Goal: Task Accomplishment & Management: Manage account settings

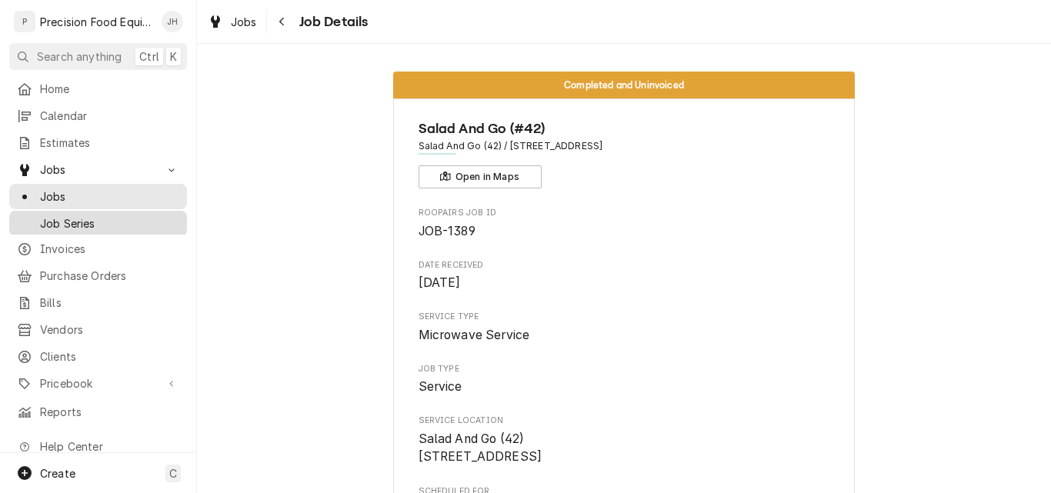
scroll to position [2086, 0]
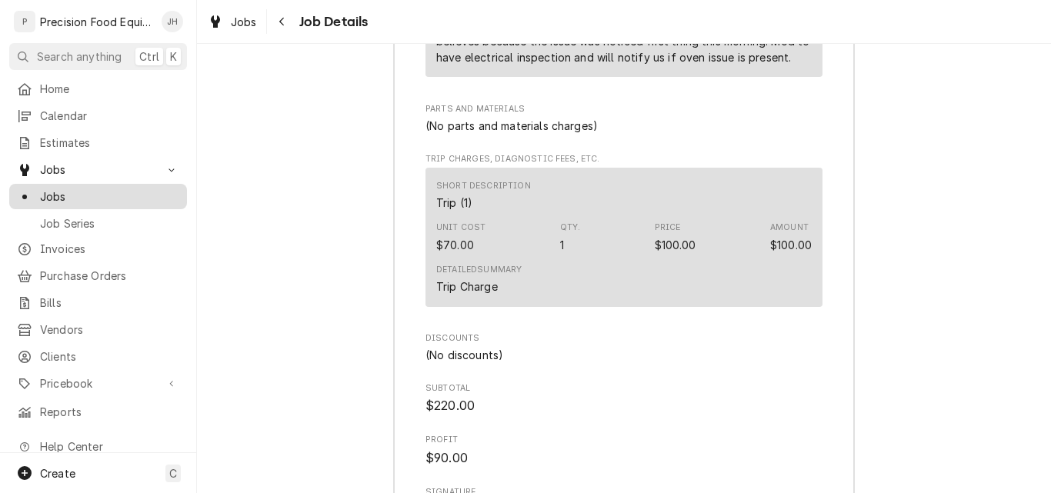
click at [58, 189] on span "Jobs" at bounding box center [109, 196] width 139 height 16
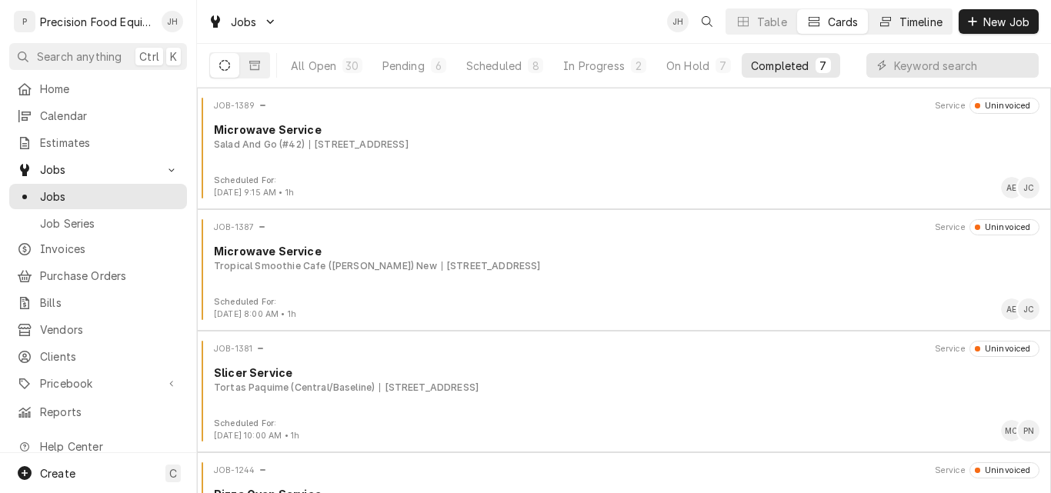
click at [908, 26] on div "Timeline" at bounding box center [920, 22] width 43 height 16
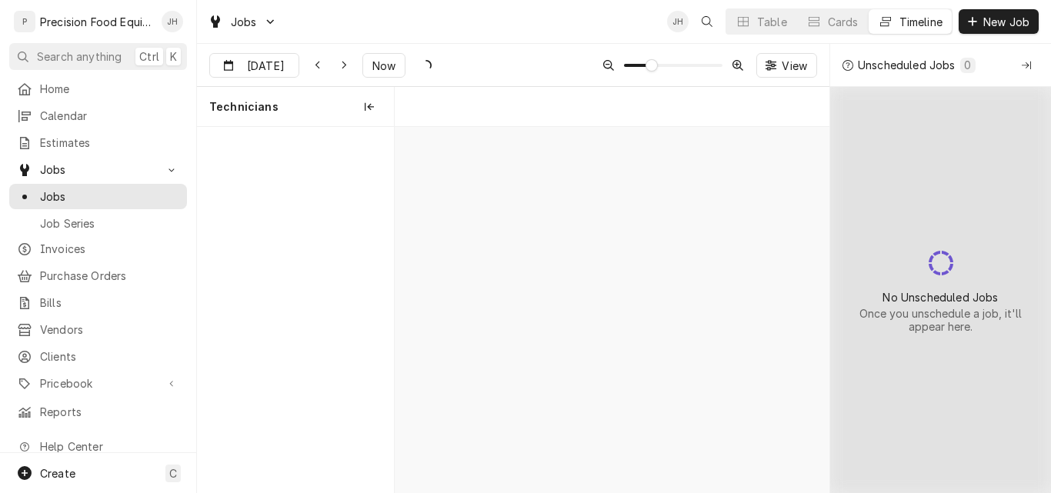
scroll to position [0, 8614]
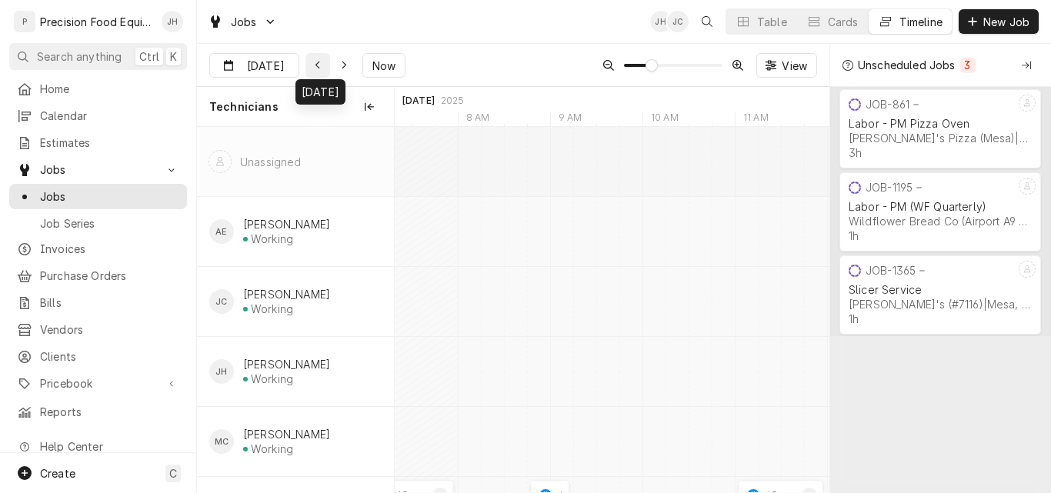
click at [318, 66] on icon "Dynamic Content Wrapper" at bounding box center [318, 65] width 7 height 11
type input "Aug 25"
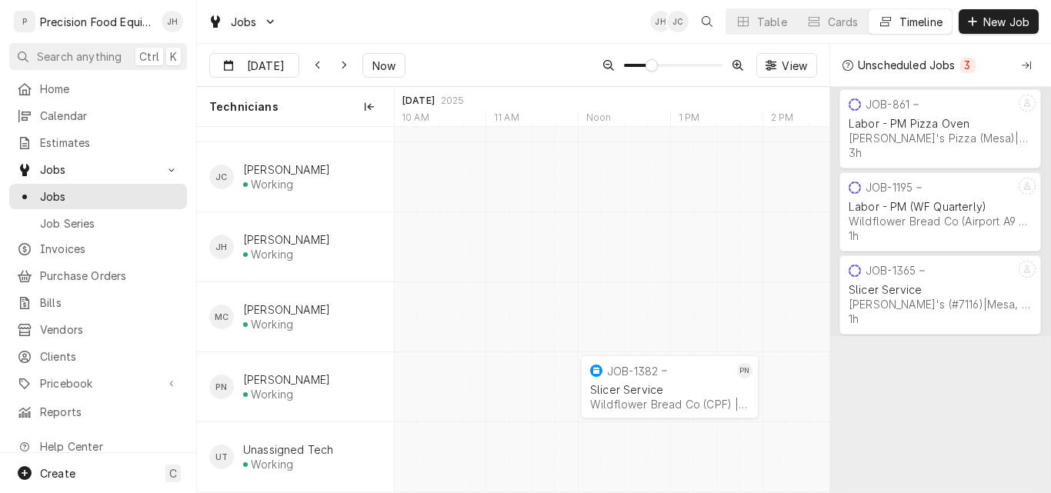
scroll to position [0, 0]
click at [775, 21] on div "Table" at bounding box center [772, 22] width 30 height 16
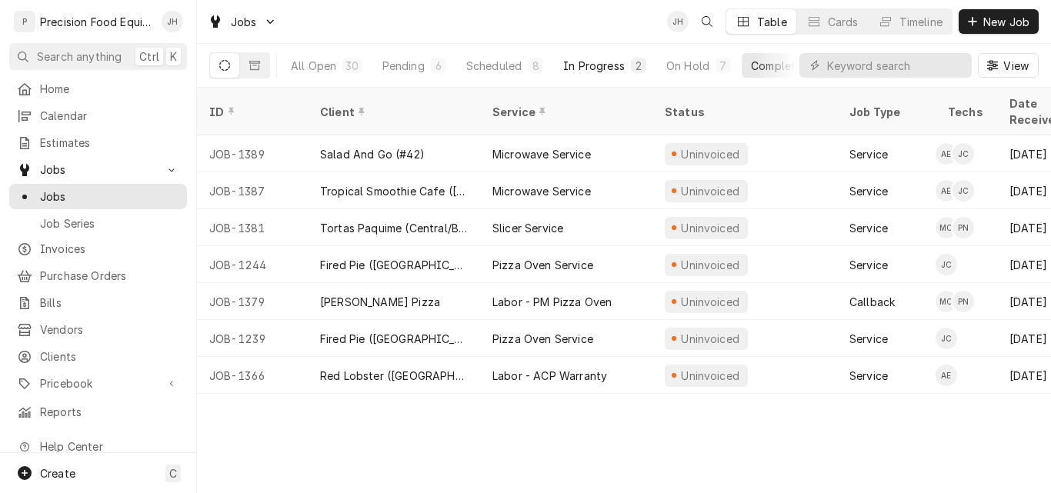
click at [611, 68] on div "In Progress" at bounding box center [594, 66] width 62 height 16
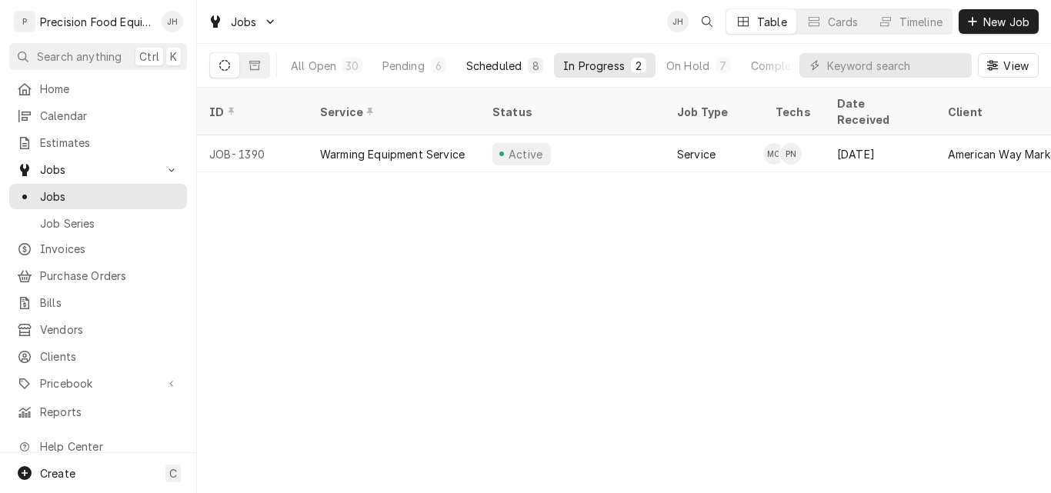
click at [505, 65] on div "Scheduled" at bounding box center [493, 66] width 55 height 16
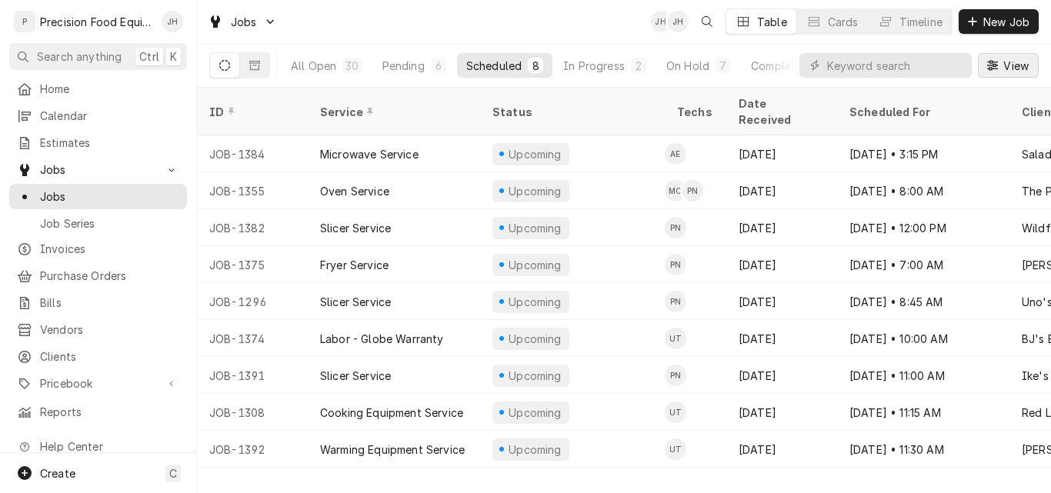
click at [992, 68] on icon "Dynamic Content Wrapper" at bounding box center [992, 65] width 11 height 10
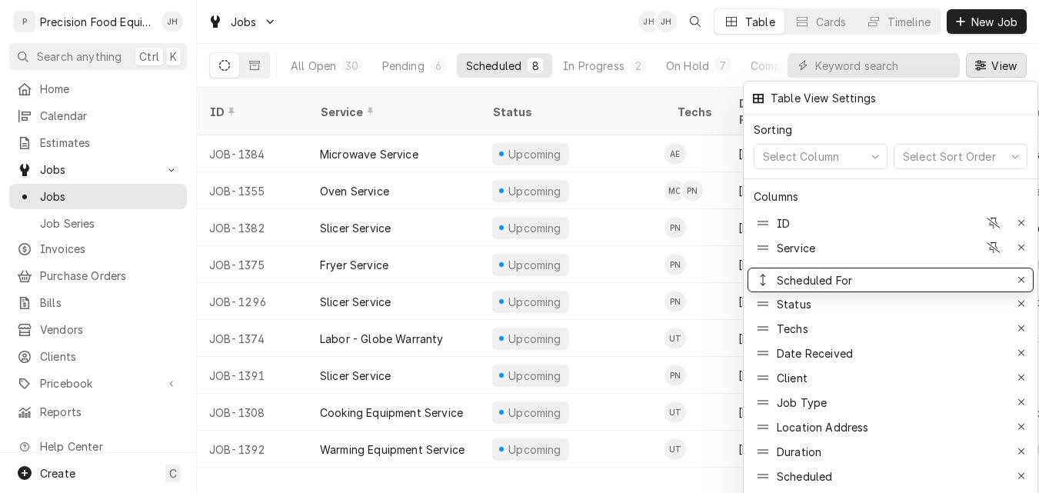
drag, startPoint x: 855, startPoint y: 346, endPoint x: 856, endPoint y: 273, distance: 73.1
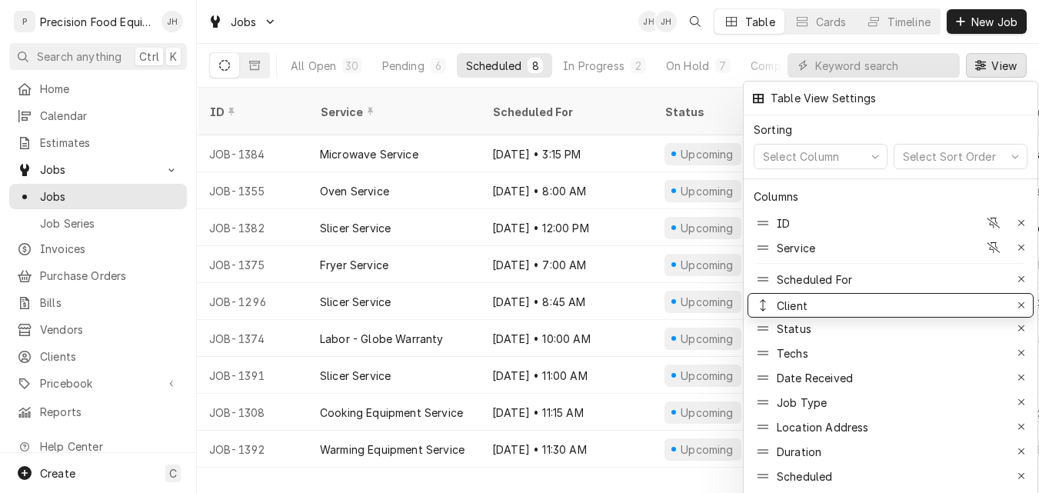
drag, startPoint x: 826, startPoint y: 365, endPoint x: 822, endPoint y: 292, distance: 72.5
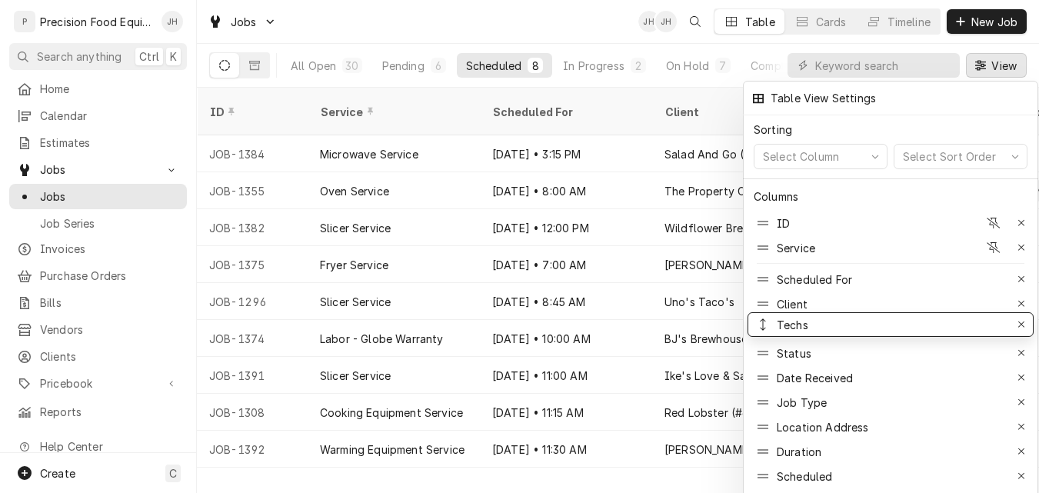
drag, startPoint x: 813, startPoint y: 339, endPoint x: 813, endPoint y: 311, distance: 28.5
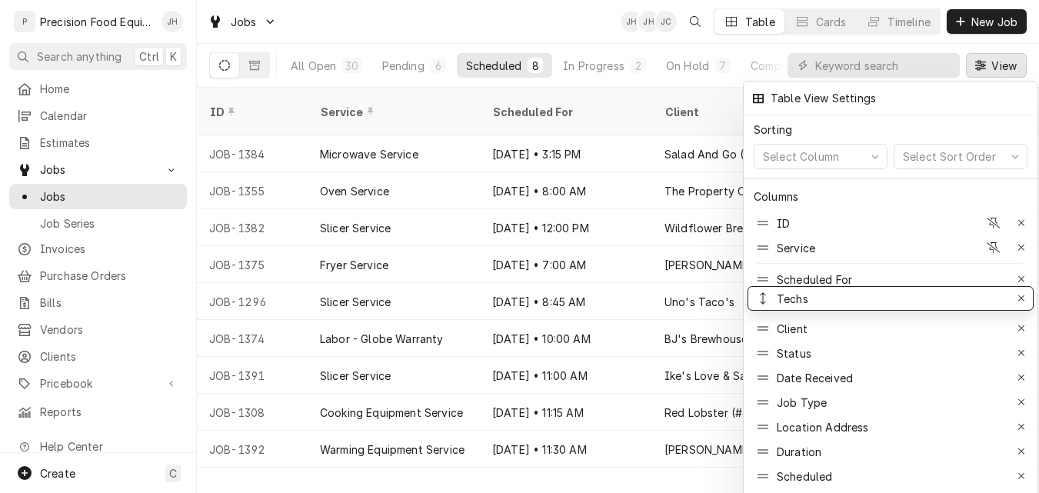
drag, startPoint x: 813, startPoint y: 325, endPoint x: 816, endPoint y: 295, distance: 30.2
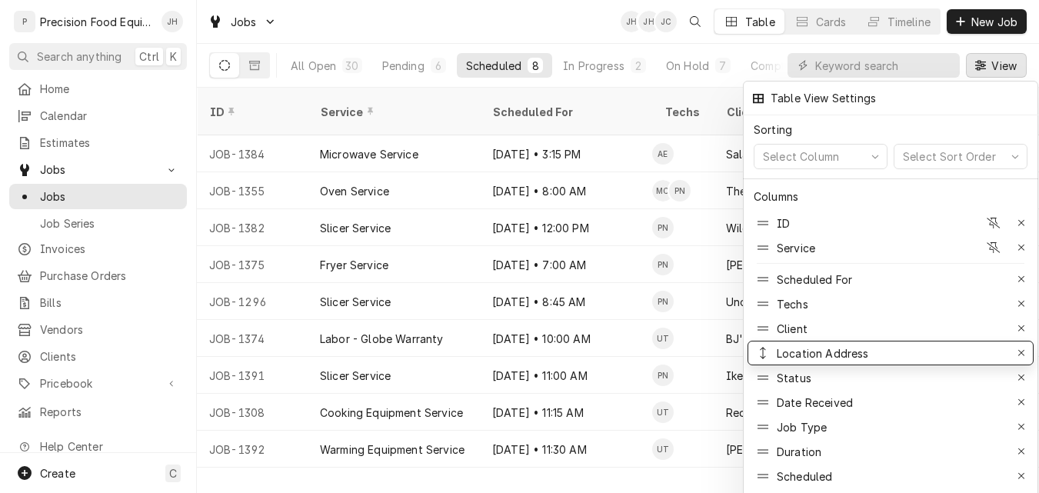
drag, startPoint x: 816, startPoint y: 416, endPoint x: 816, endPoint y: 342, distance: 73.8
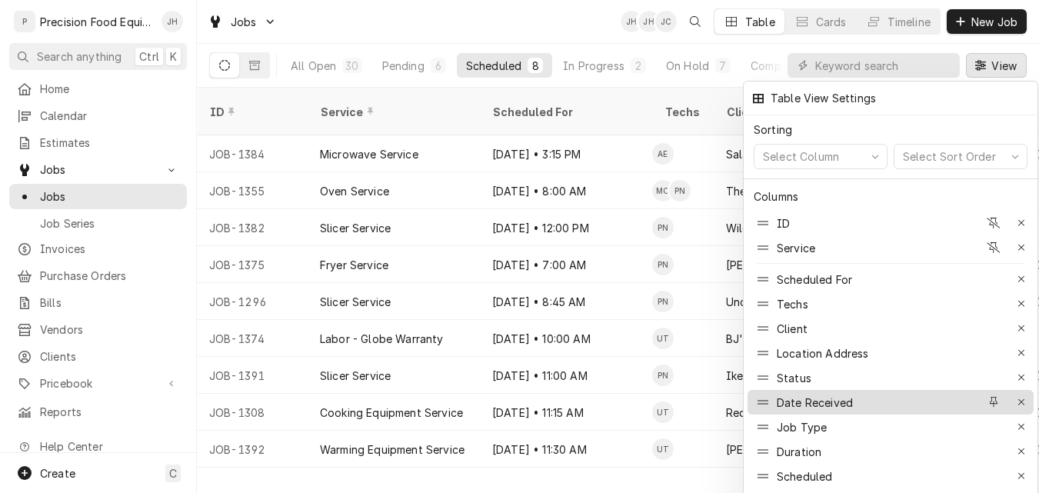
scroll to position [77, 0]
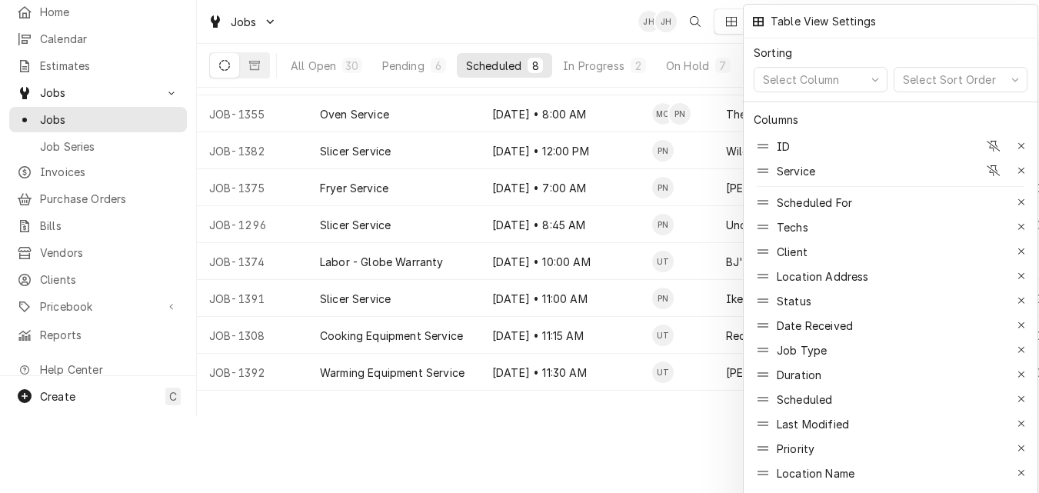
click at [537, 410] on div at bounding box center [519, 246] width 1039 height 493
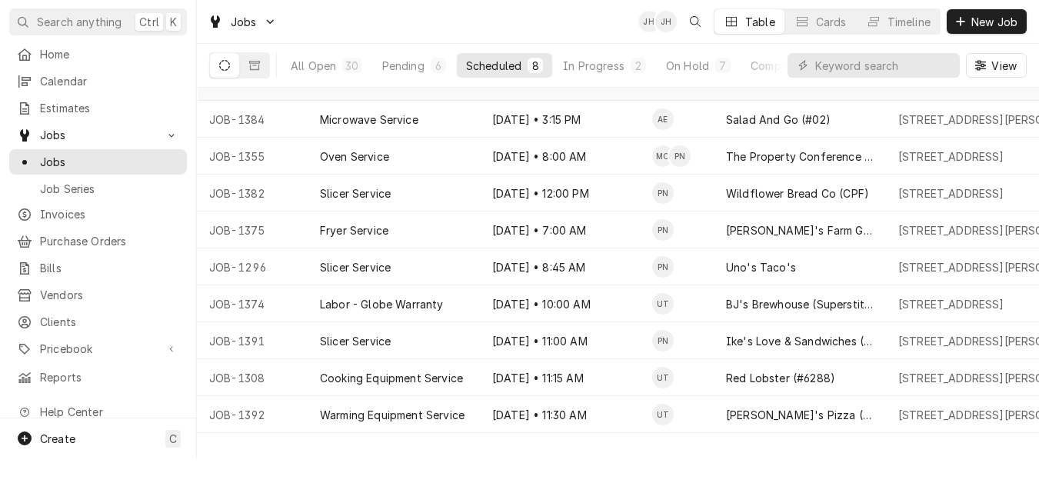
scroll to position [0, 0]
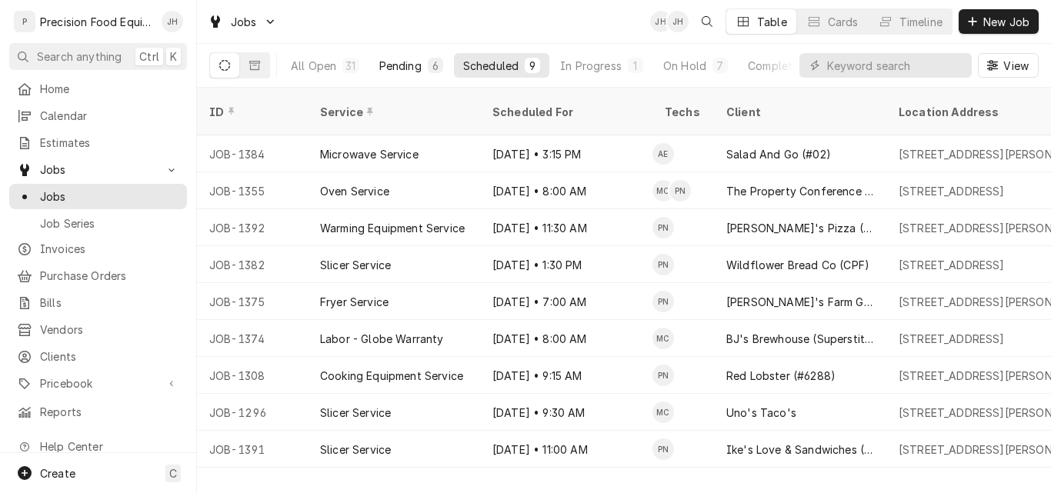
click at [388, 67] on div "Pending" at bounding box center [400, 66] width 42 height 16
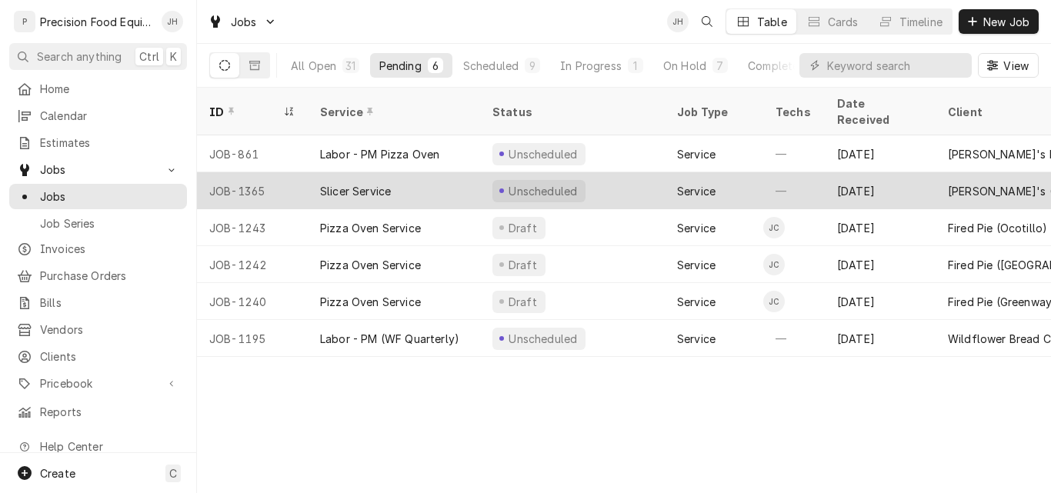
click at [698, 183] on div "Service" at bounding box center [696, 191] width 38 height 16
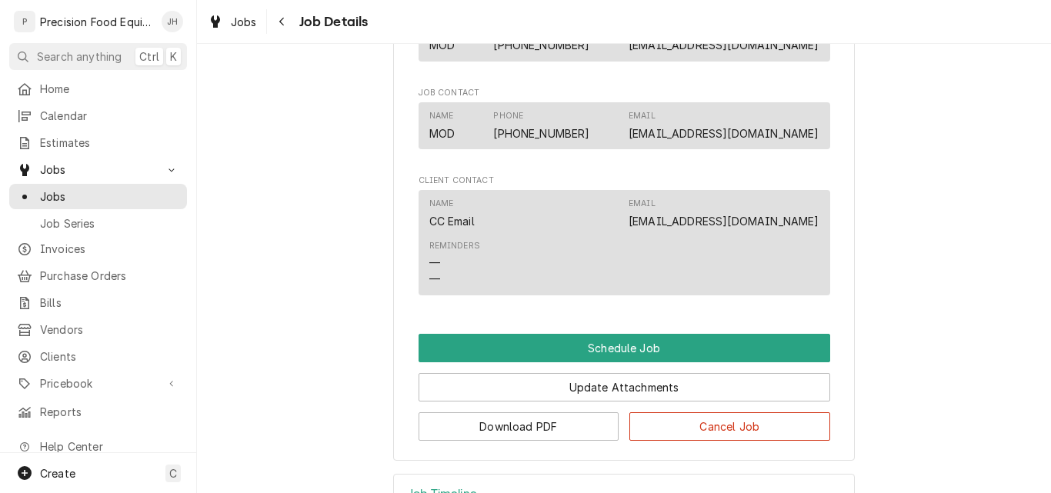
scroll to position [815, 0]
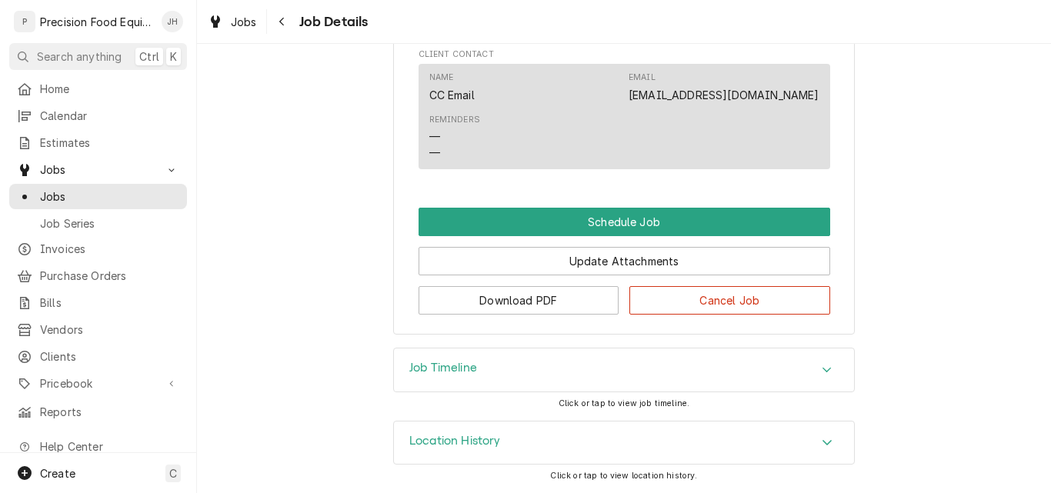
click at [283, 20] on icon "Navigate back" at bounding box center [281, 21] width 7 height 11
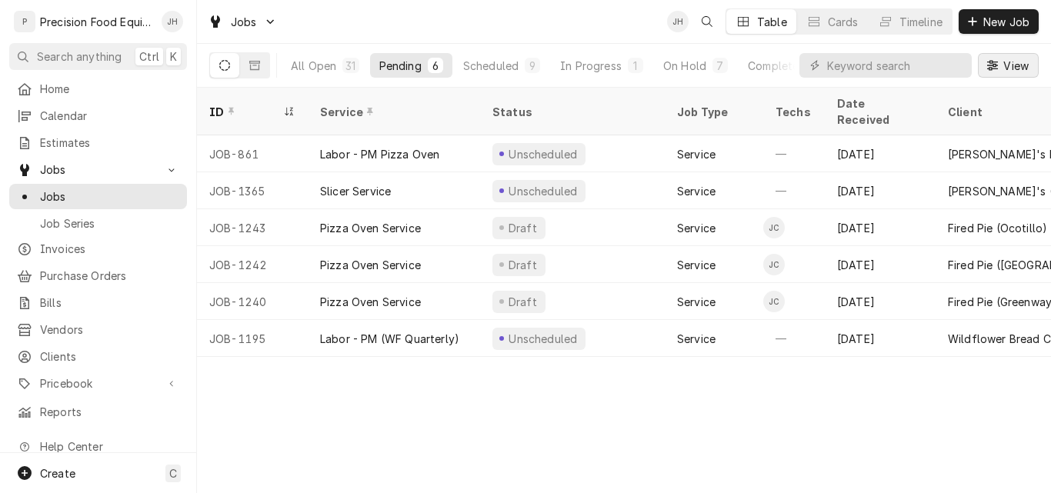
click at [993, 65] on icon "Dynamic Content Wrapper" at bounding box center [992, 65] width 11 height 10
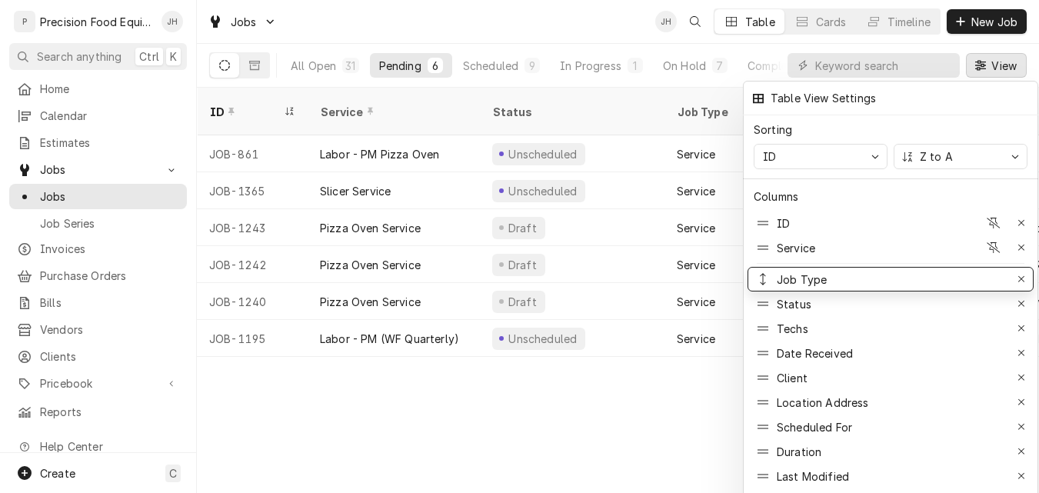
drag, startPoint x: 806, startPoint y: 292, endPoint x: 799, endPoint y: 267, distance: 25.6
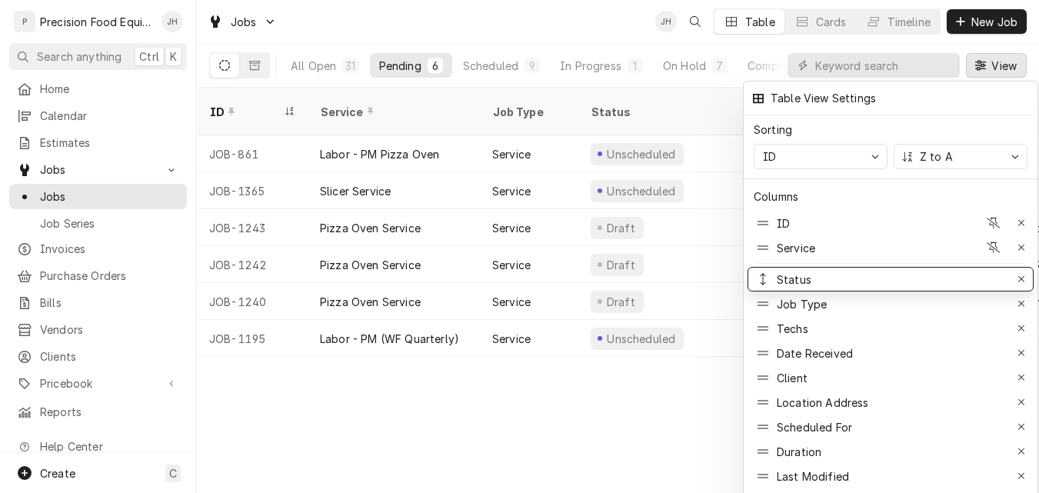
drag, startPoint x: 799, startPoint y: 298, endPoint x: 796, endPoint y: 271, distance: 27.1
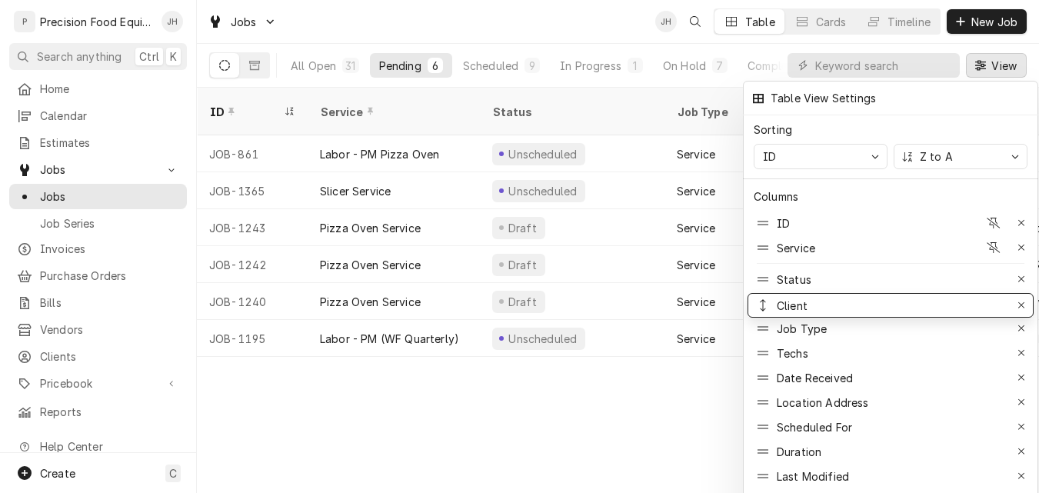
drag, startPoint x: 801, startPoint y: 366, endPoint x: 801, endPoint y: 294, distance: 72.3
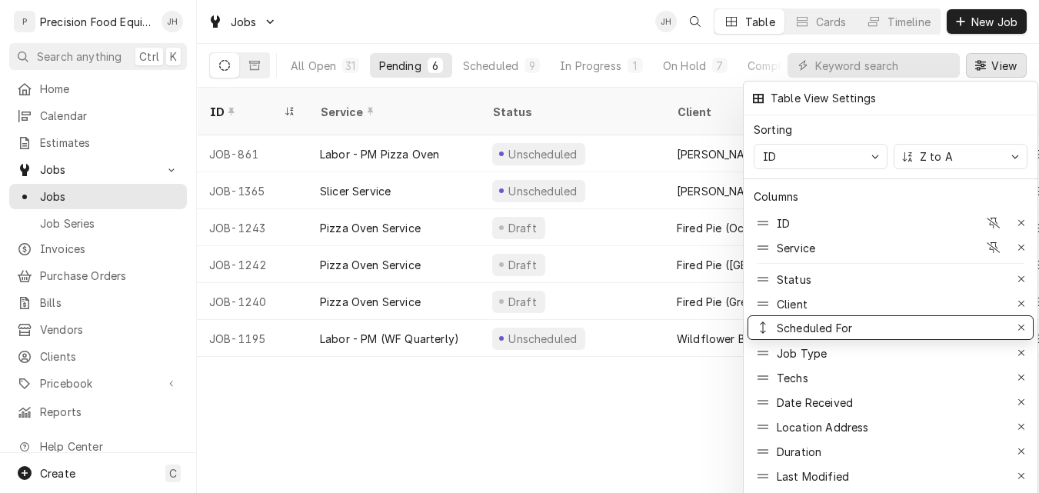
drag, startPoint x: 808, startPoint y: 419, endPoint x: 812, endPoint y: 320, distance: 99.3
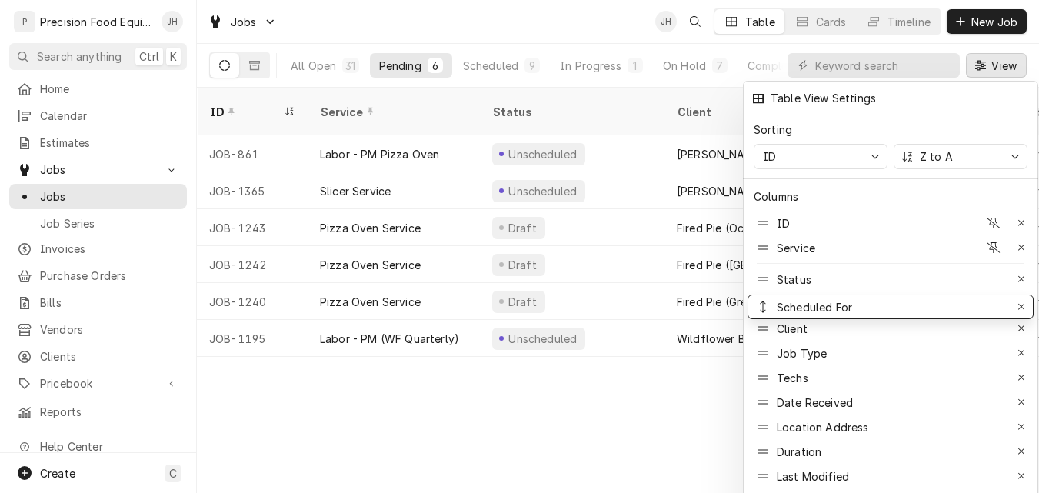
drag, startPoint x: 812, startPoint y: 320, endPoint x: 812, endPoint y: 298, distance: 21.5
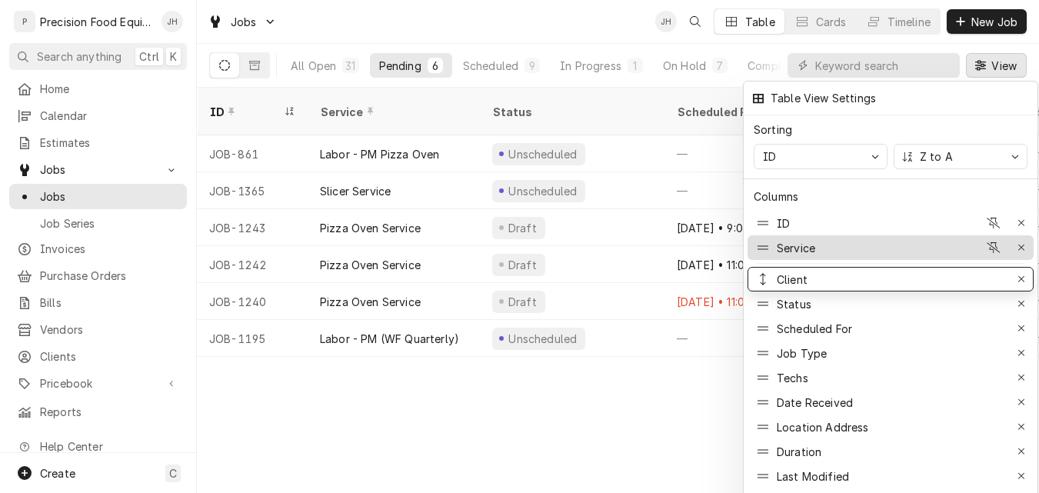
drag, startPoint x: 794, startPoint y: 318, endPoint x: 793, endPoint y: 234, distance: 83.9
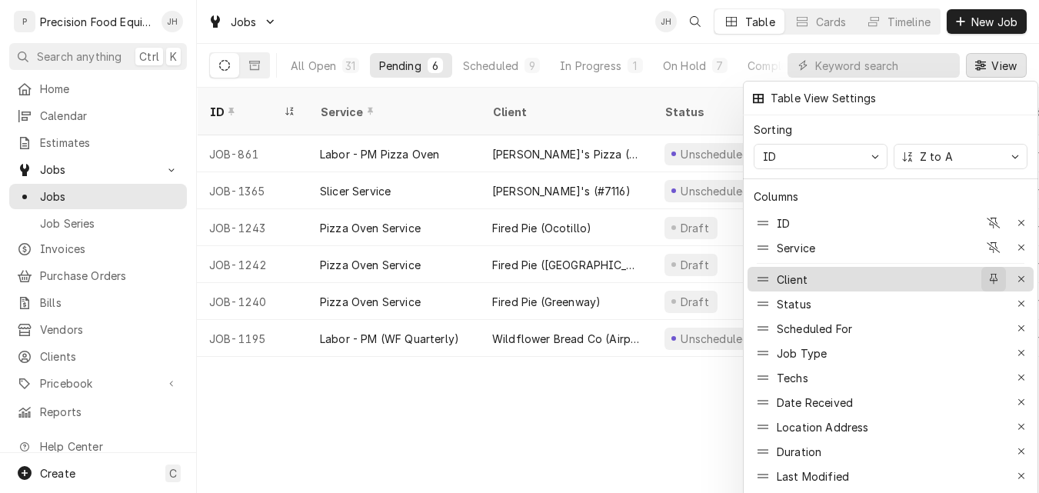
click at [995, 274] on icon "button" at bounding box center [994, 279] width 8 height 11
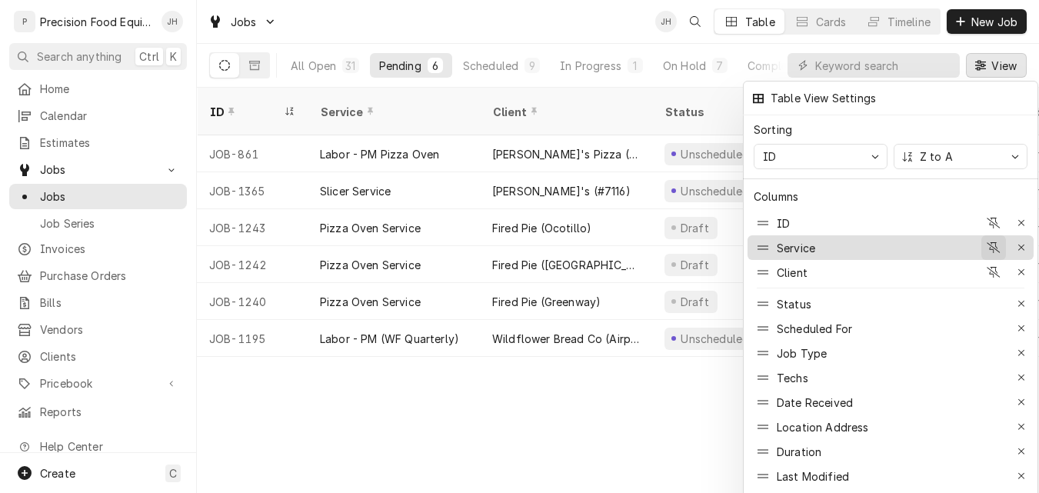
click at [995, 242] on icon "button" at bounding box center [994, 247] width 14 height 11
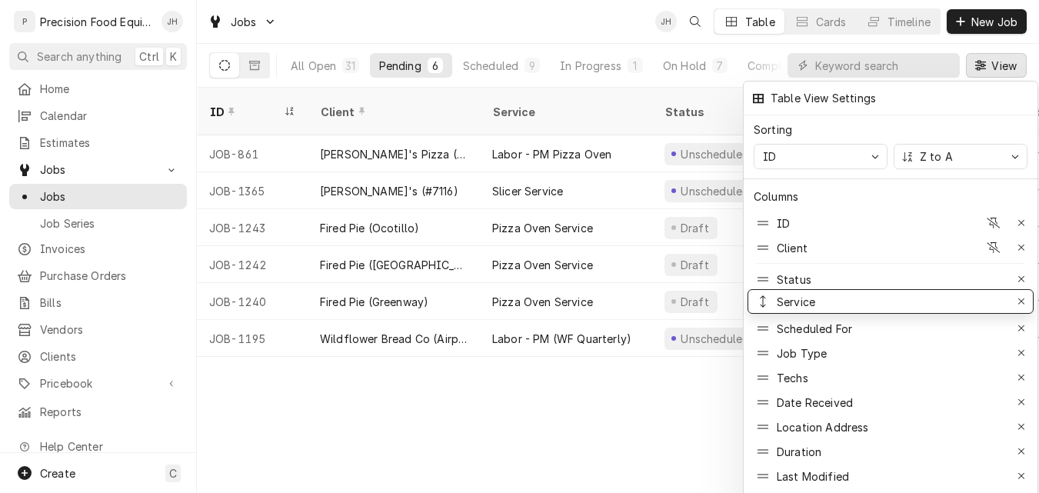
drag, startPoint x: 831, startPoint y: 265, endPoint x: 833, endPoint y: 287, distance: 22.4
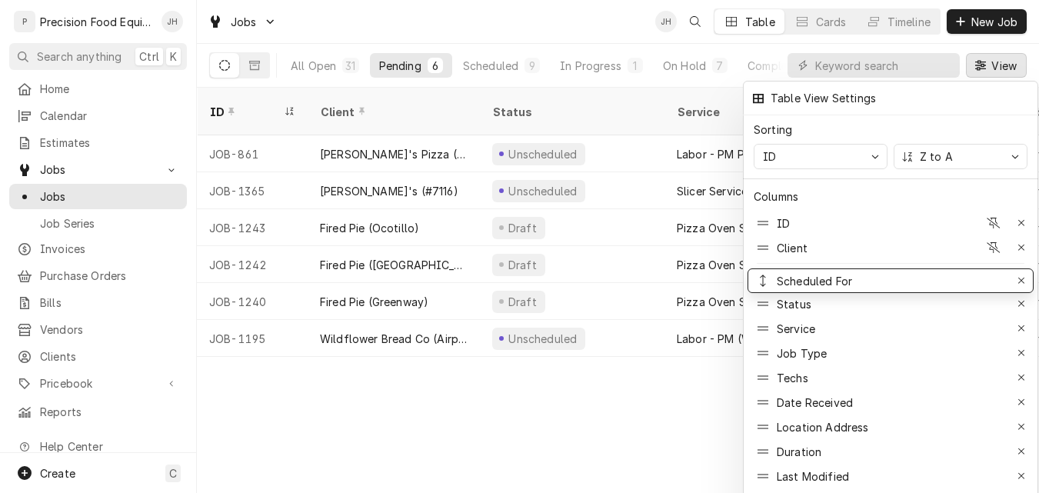
drag, startPoint x: 826, startPoint y: 323, endPoint x: 826, endPoint y: 275, distance: 47.7
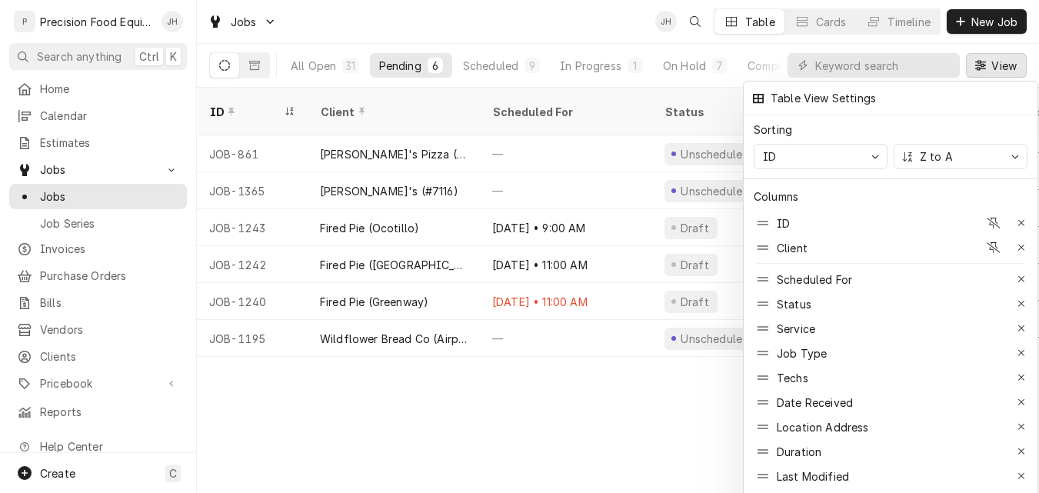
click at [402, 409] on div at bounding box center [519, 246] width 1039 height 493
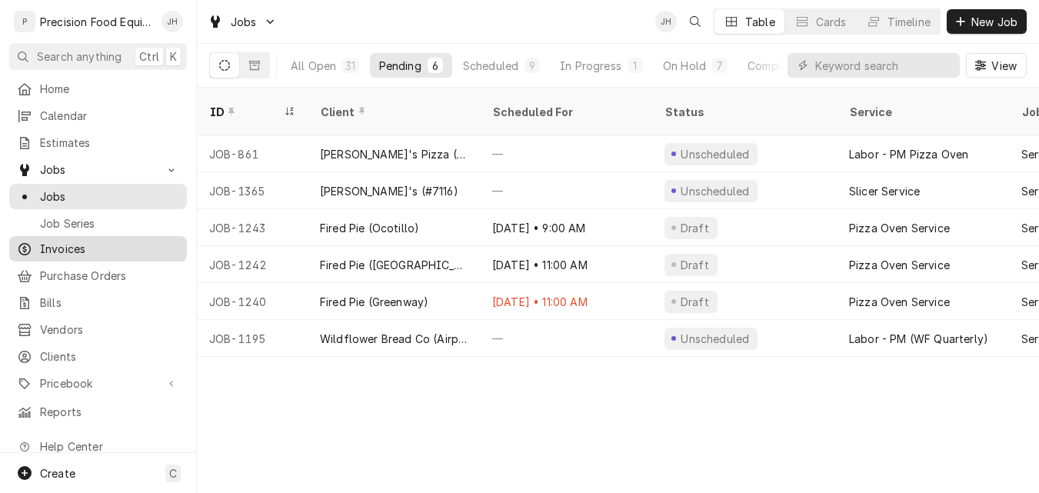
click at [60, 248] on span "Invoices" at bounding box center [109, 249] width 139 height 16
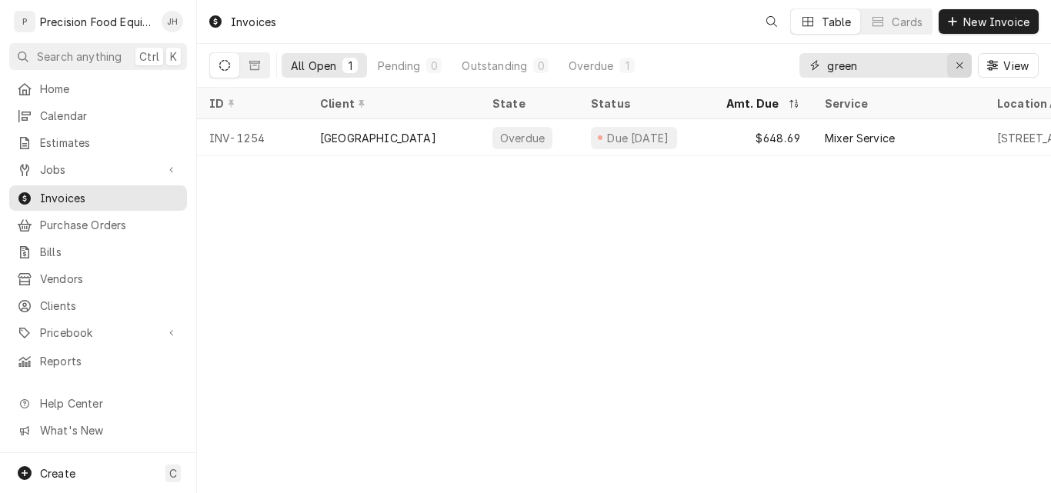
click at [957, 61] on icon "Erase input" at bounding box center [959, 65] width 8 height 11
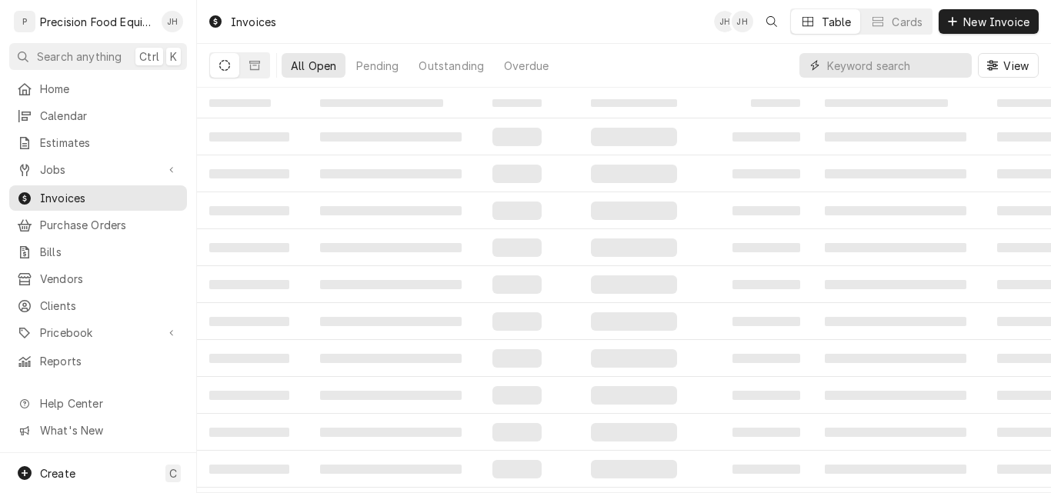
click at [866, 66] on input "Dynamic Content Wrapper" at bounding box center [895, 65] width 137 height 25
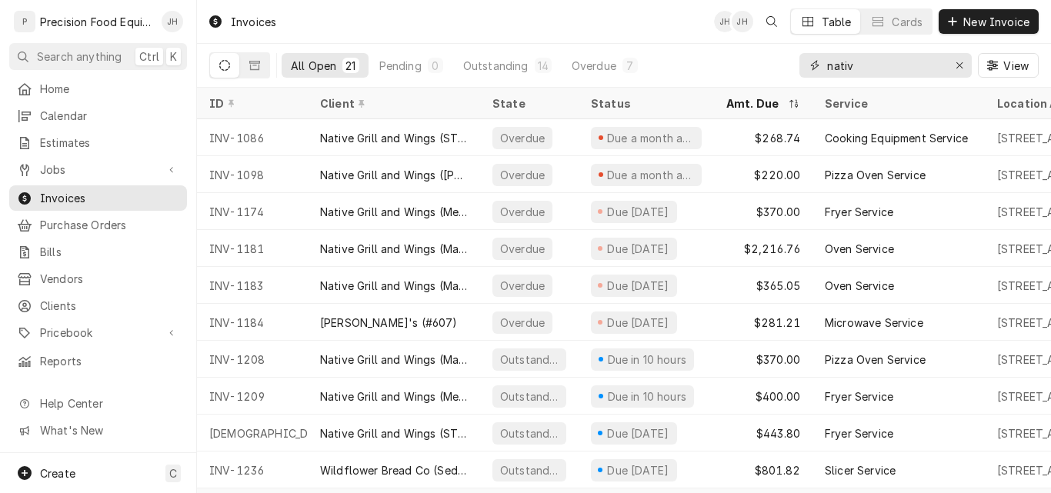
type input "native"
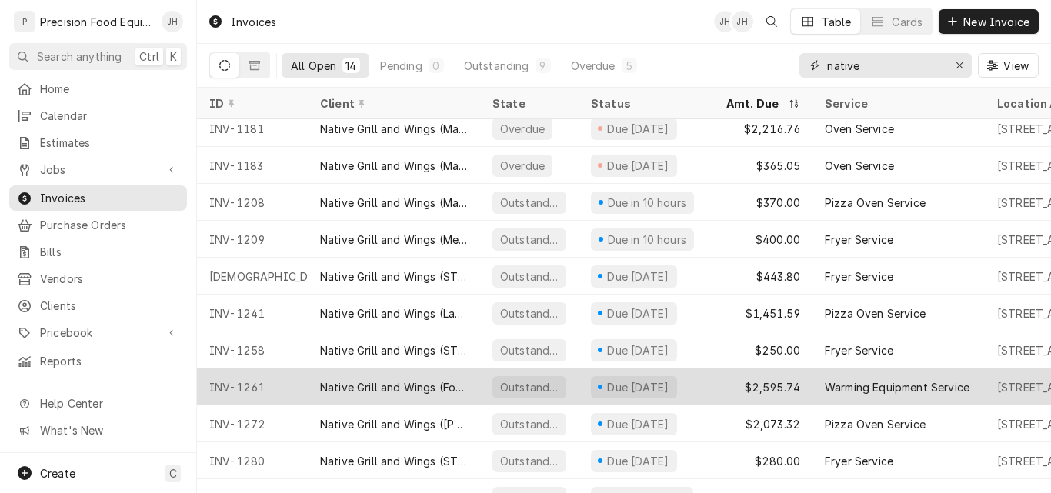
scroll to position [152, 0]
